Goal: Navigation & Orientation: Find specific page/section

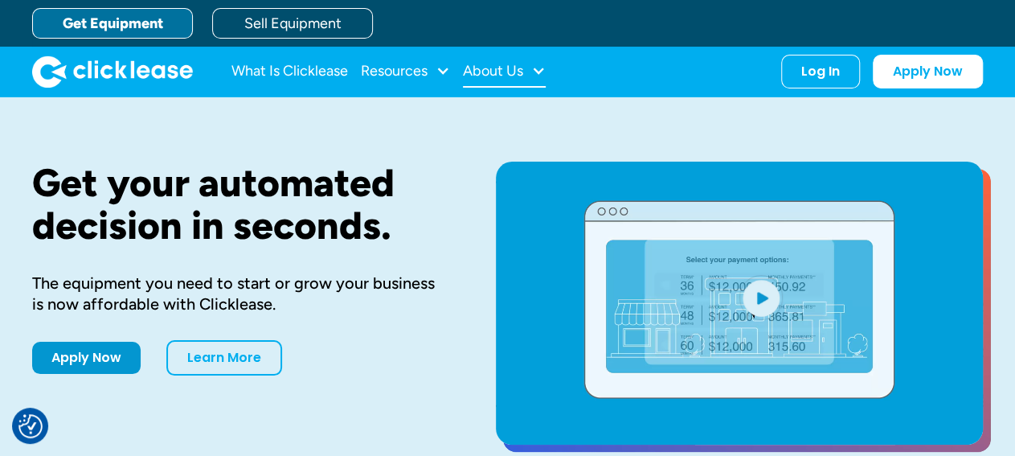
click at [511, 71] on div "About Us" at bounding box center [493, 71] width 60 height 0
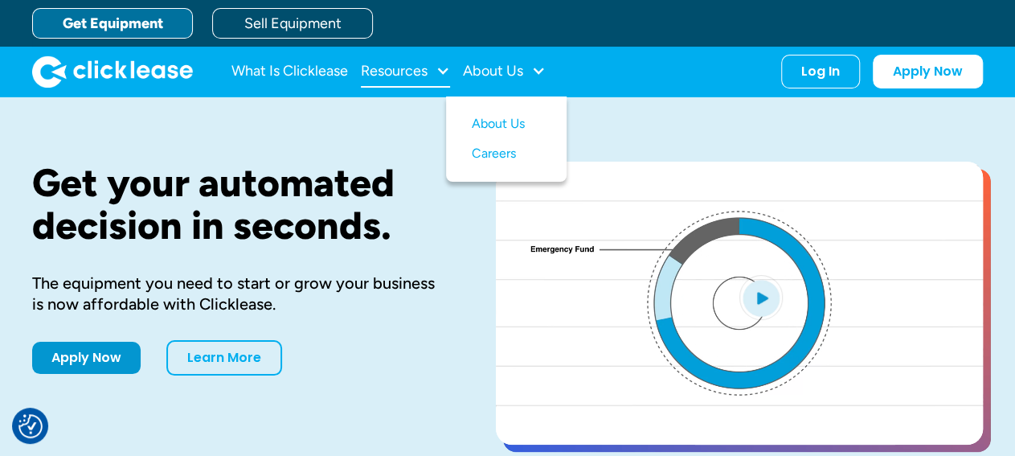
click at [417, 71] on div "Resources" at bounding box center [394, 71] width 67 height 0
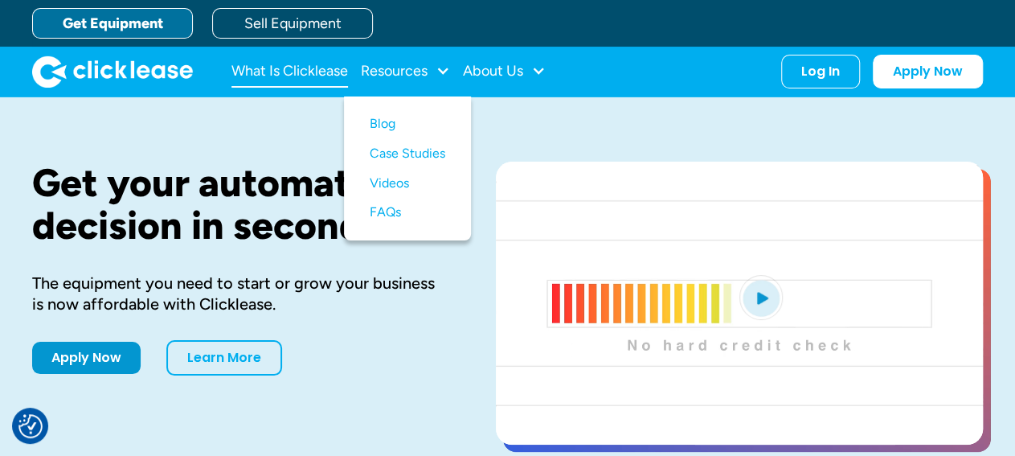
click at [315, 70] on link "What Is Clicklease" at bounding box center [289, 71] width 117 height 32
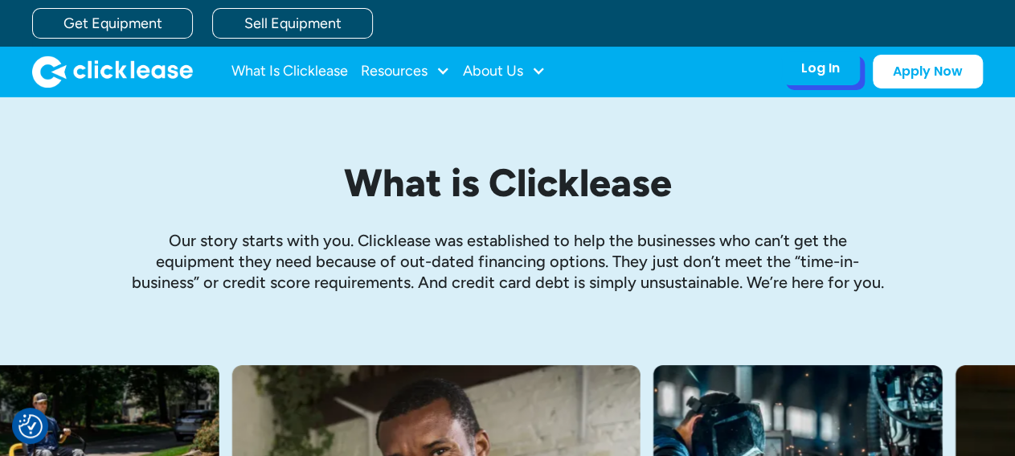
click at [827, 72] on div "Log In" at bounding box center [820, 68] width 39 height 16
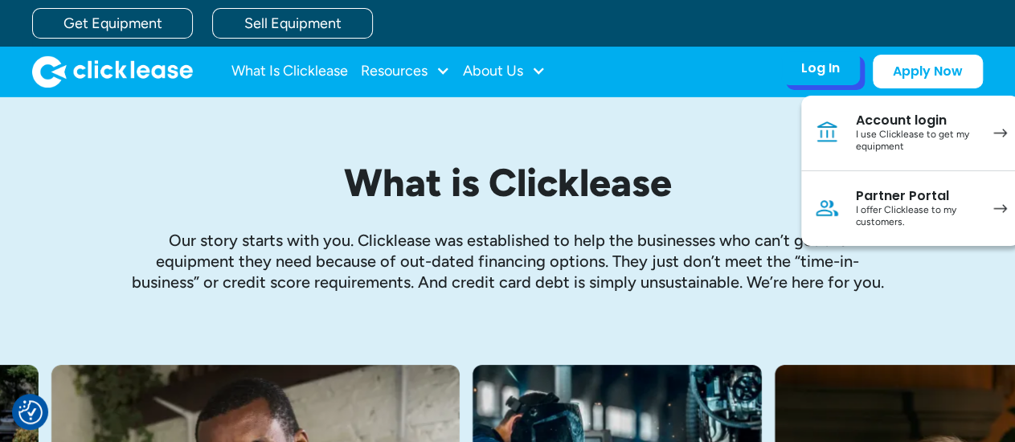
click at [932, 201] on div "Partner Portal" at bounding box center [916, 196] width 121 height 16
